Goal: Browse casually: Explore the website without a specific task or goal

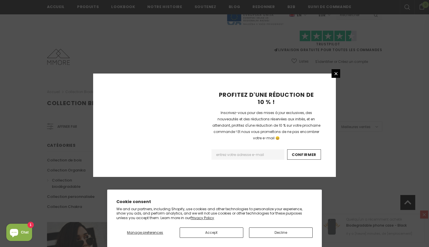
scroll to position [355, 0]
